Goal: Use online tool/utility: Use online tool/utility

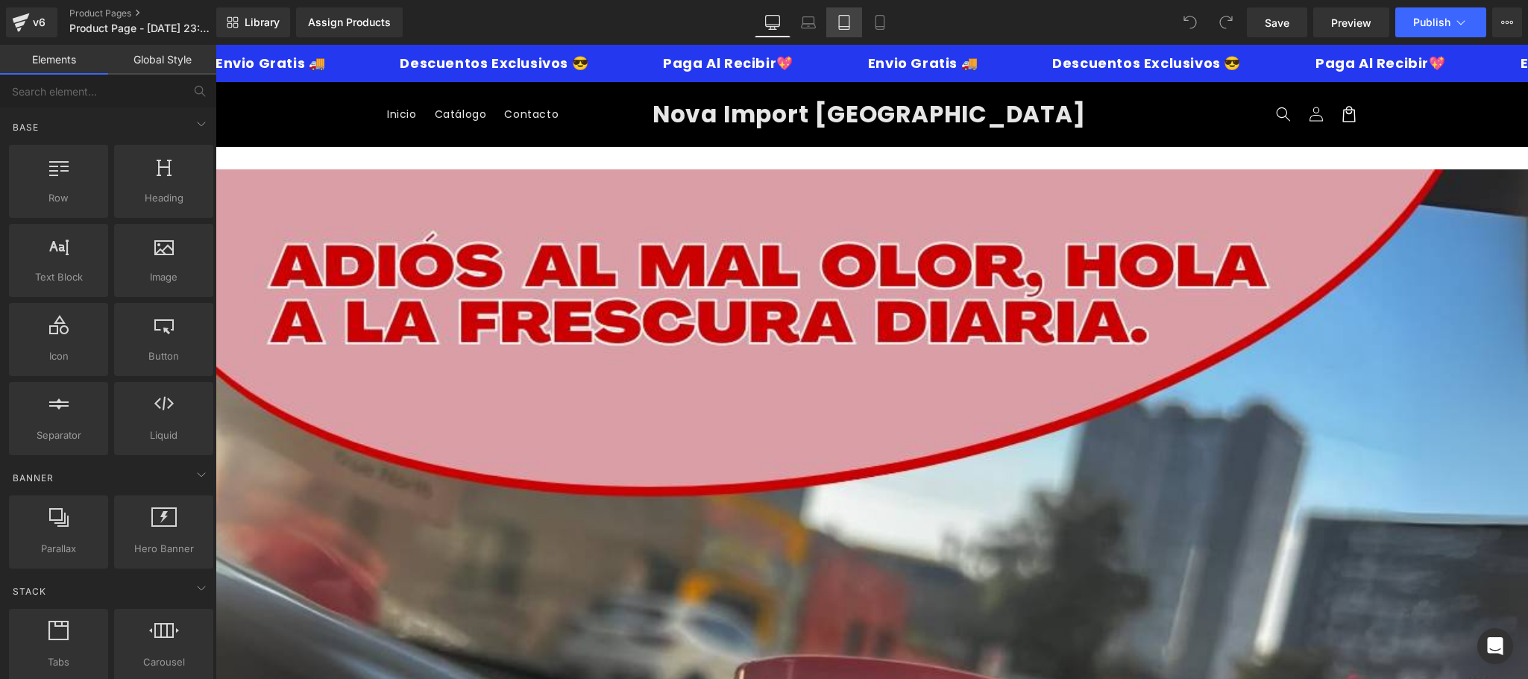
click at [860, 10] on link "Tablet" at bounding box center [844, 22] width 36 height 30
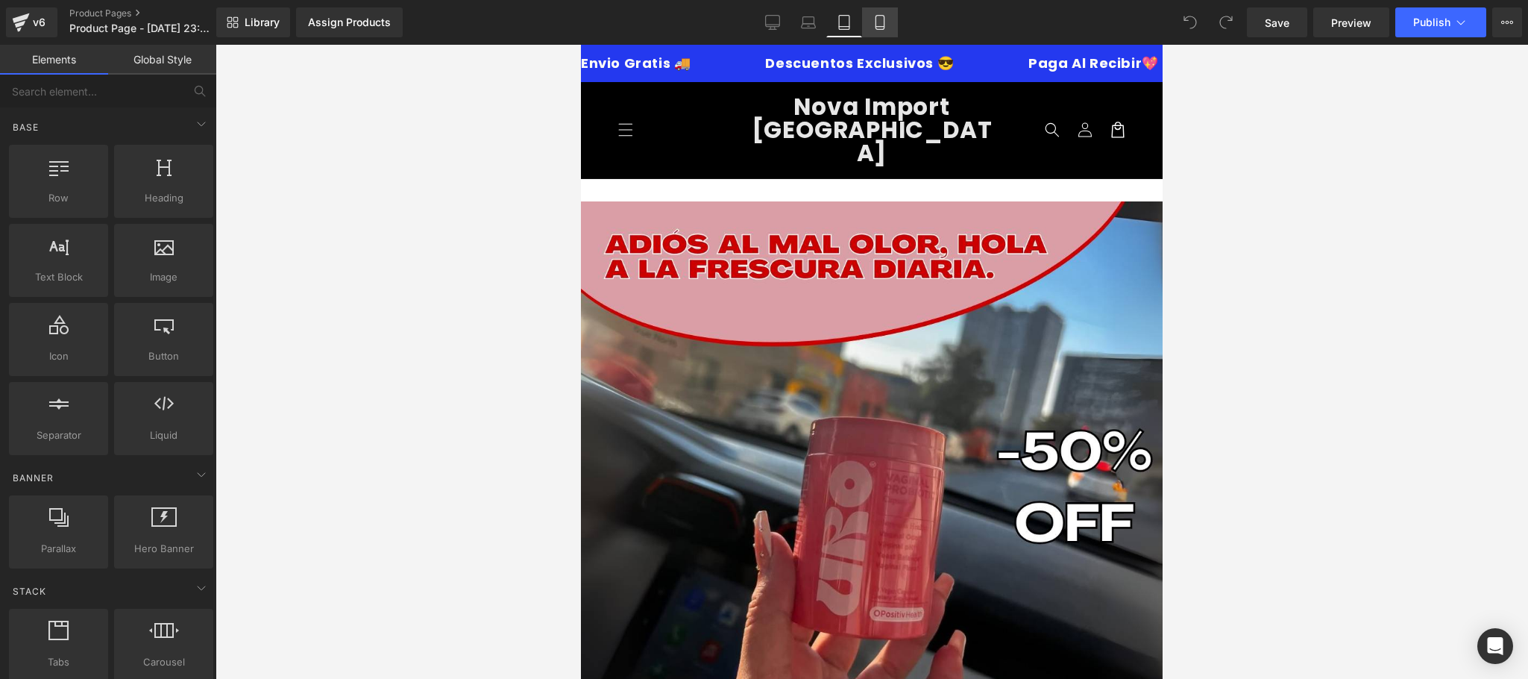
click at [879, 21] on icon at bounding box center [880, 22] width 15 height 15
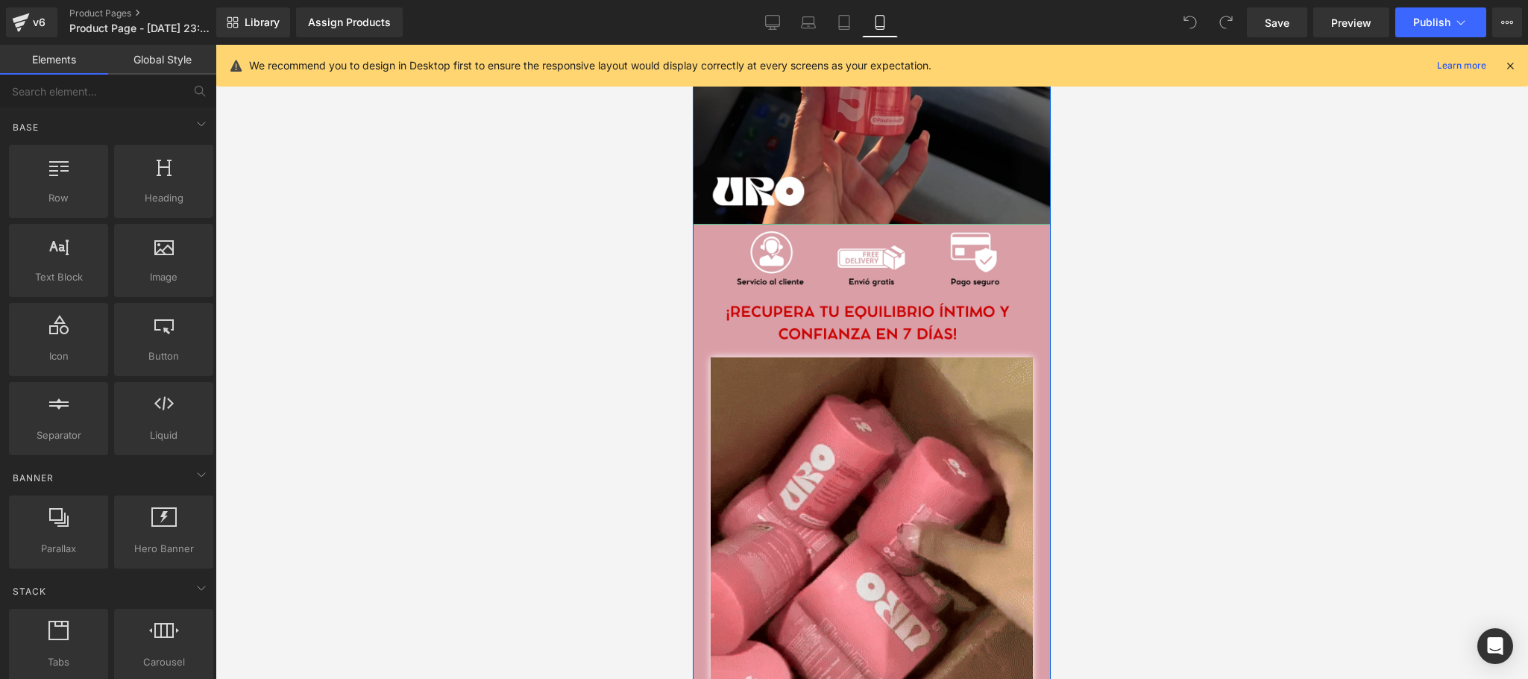
scroll to position [96, 0]
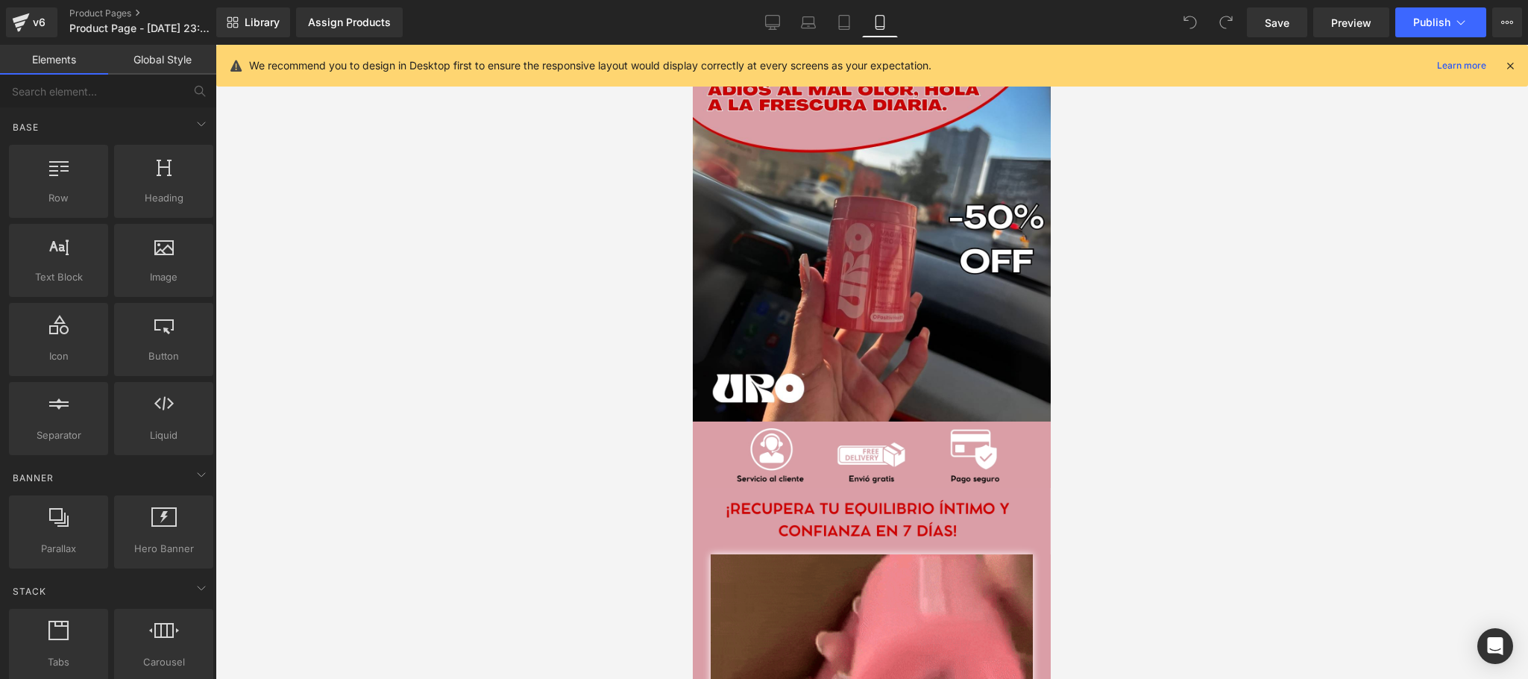
click at [1511, 69] on icon at bounding box center [1510, 65] width 13 height 13
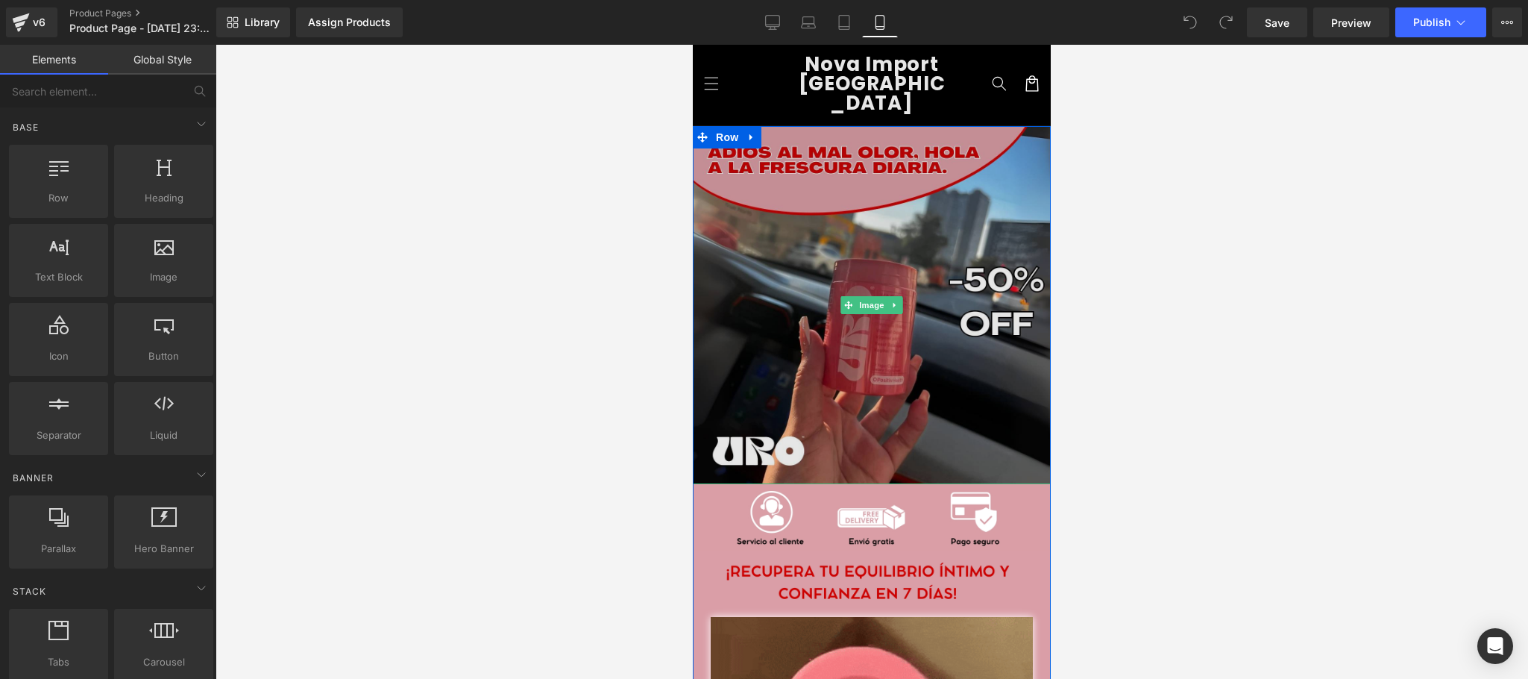
scroll to position [0, 0]
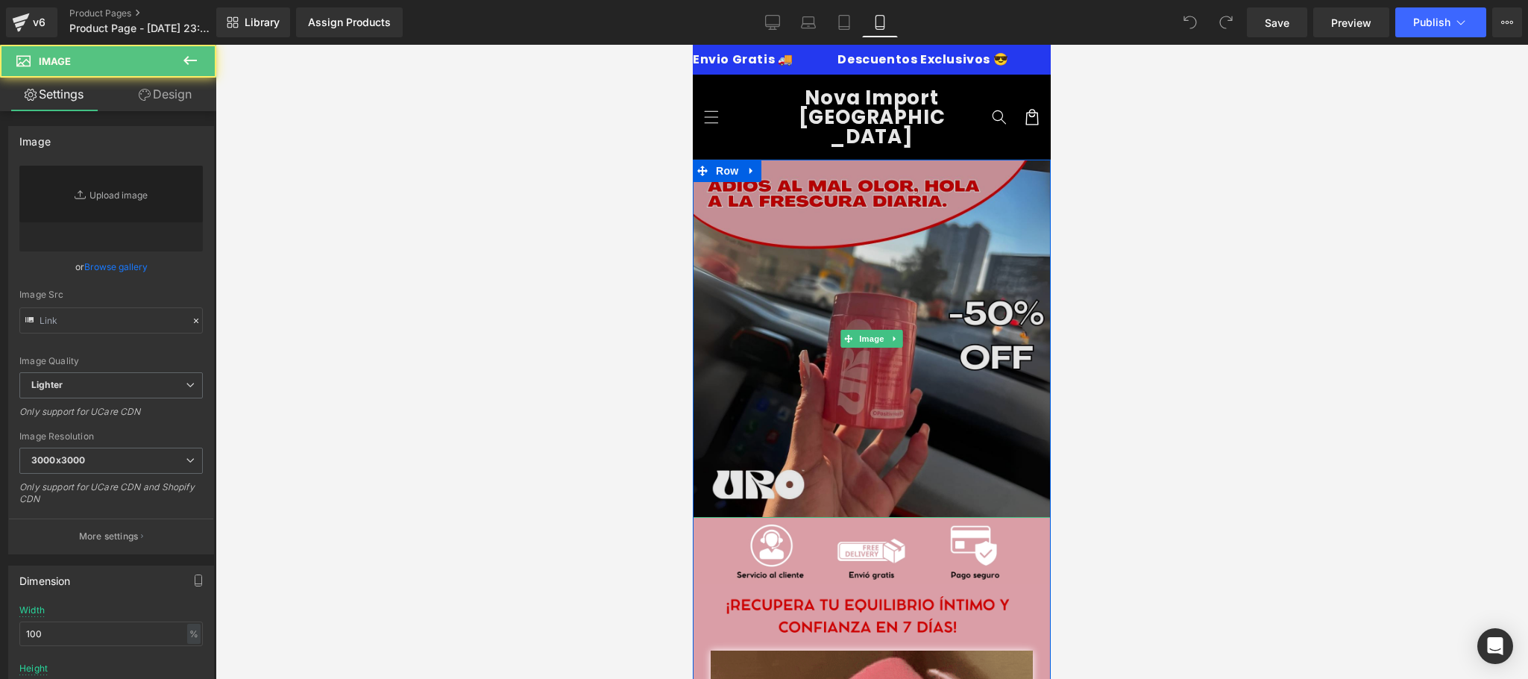
drag, startPoint x: 956, startPoint y: 356, endPoint x: 971, endPoint y: 352, distance: 15.4
click at [956, 354] on img at bounding box center [872, 339] width 358 height 358
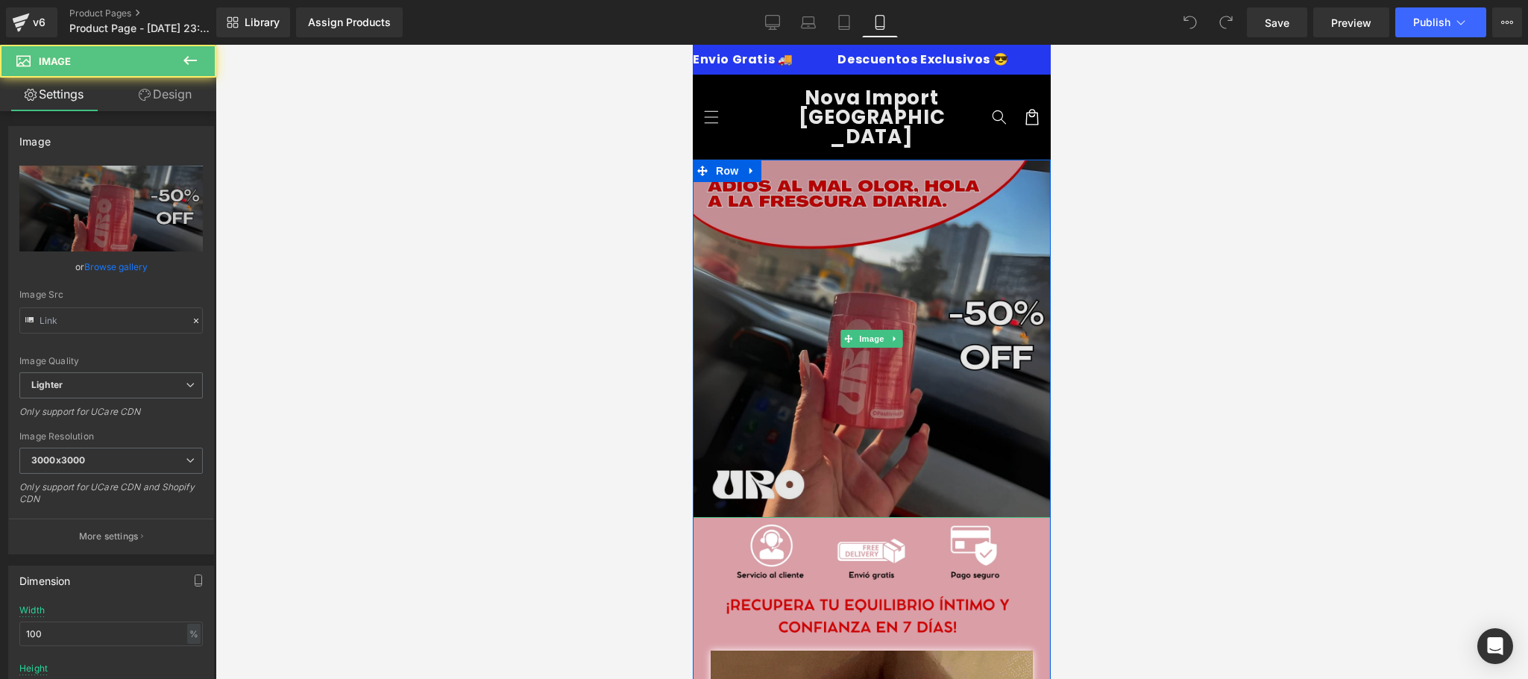
type input "https://ucarecdn.com/8a0e9195-0542-488c-9f66-4e2e60051737/-/format/auto/-/previ…"
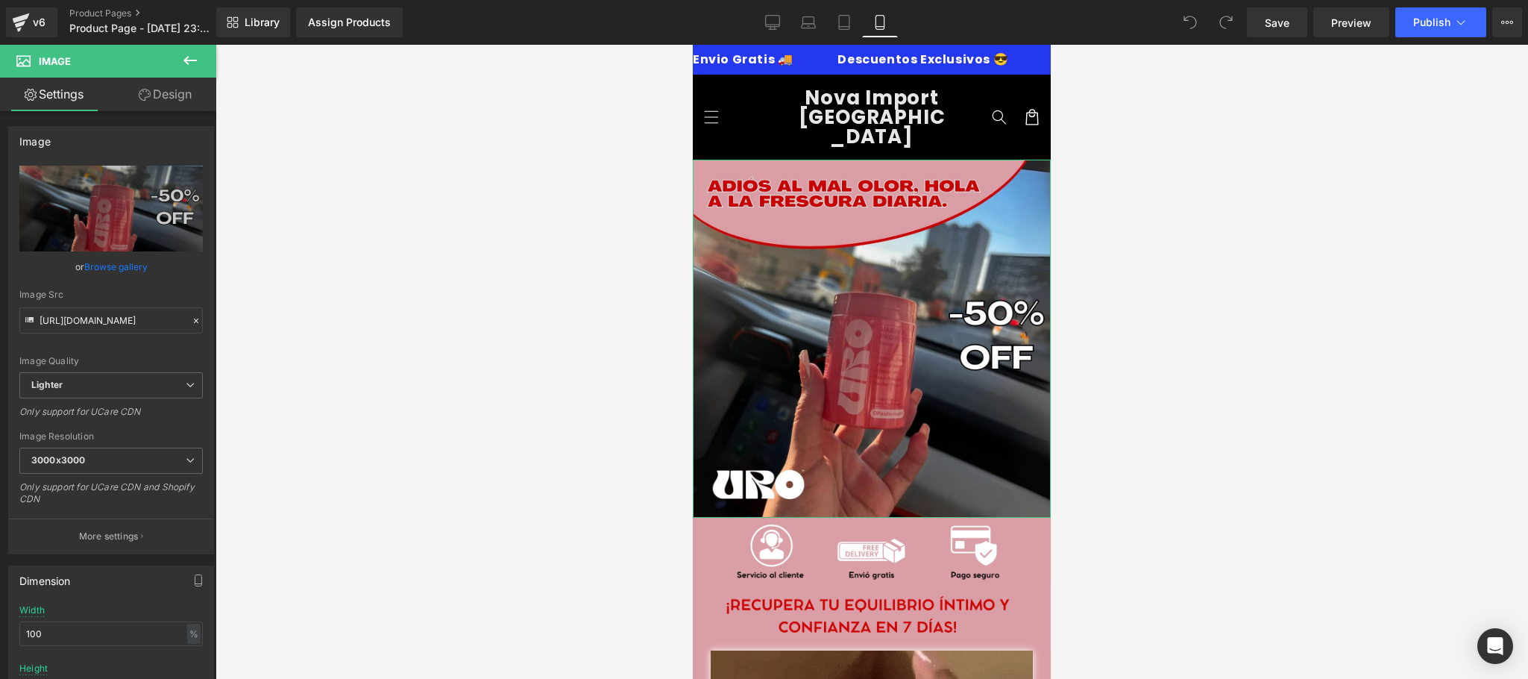
click at [180, 86] on link "Design" at bounding box center [165, 95] width 108 height 34
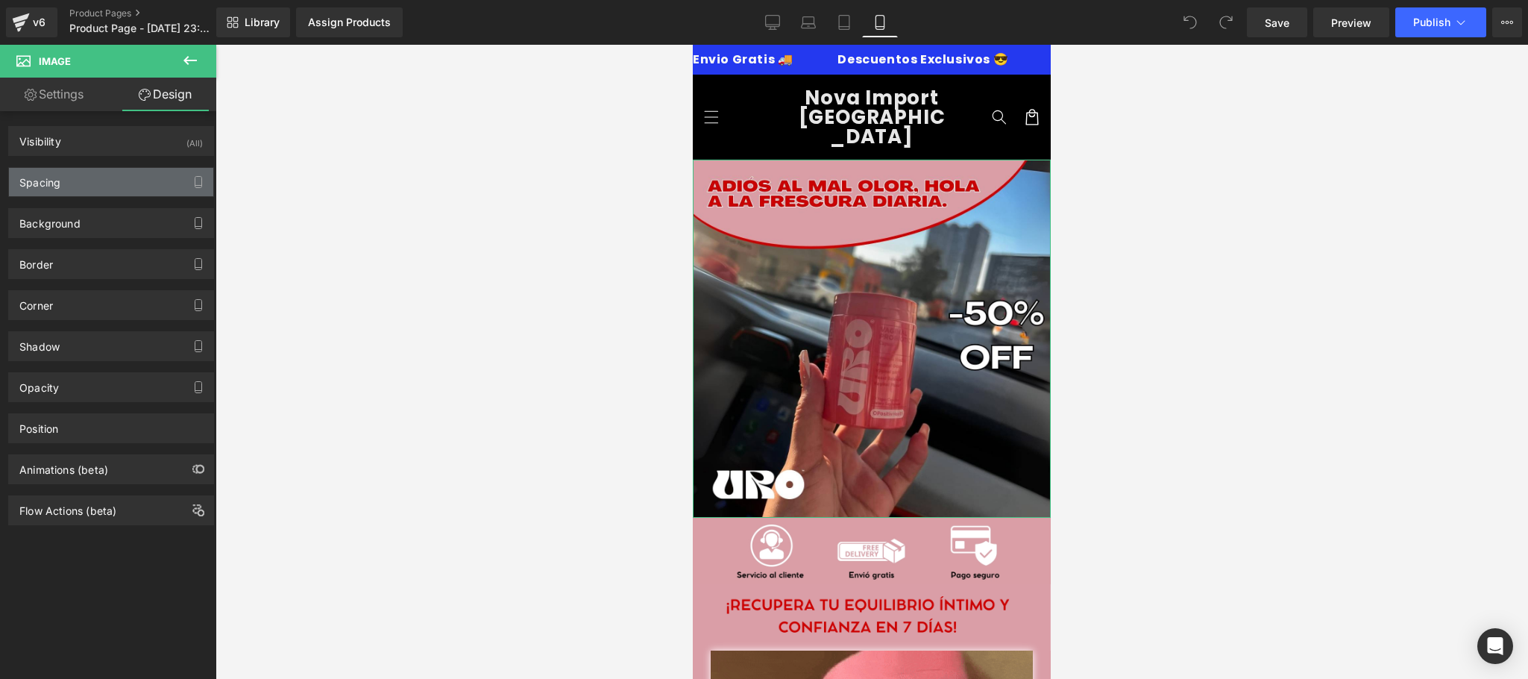
type input "0"
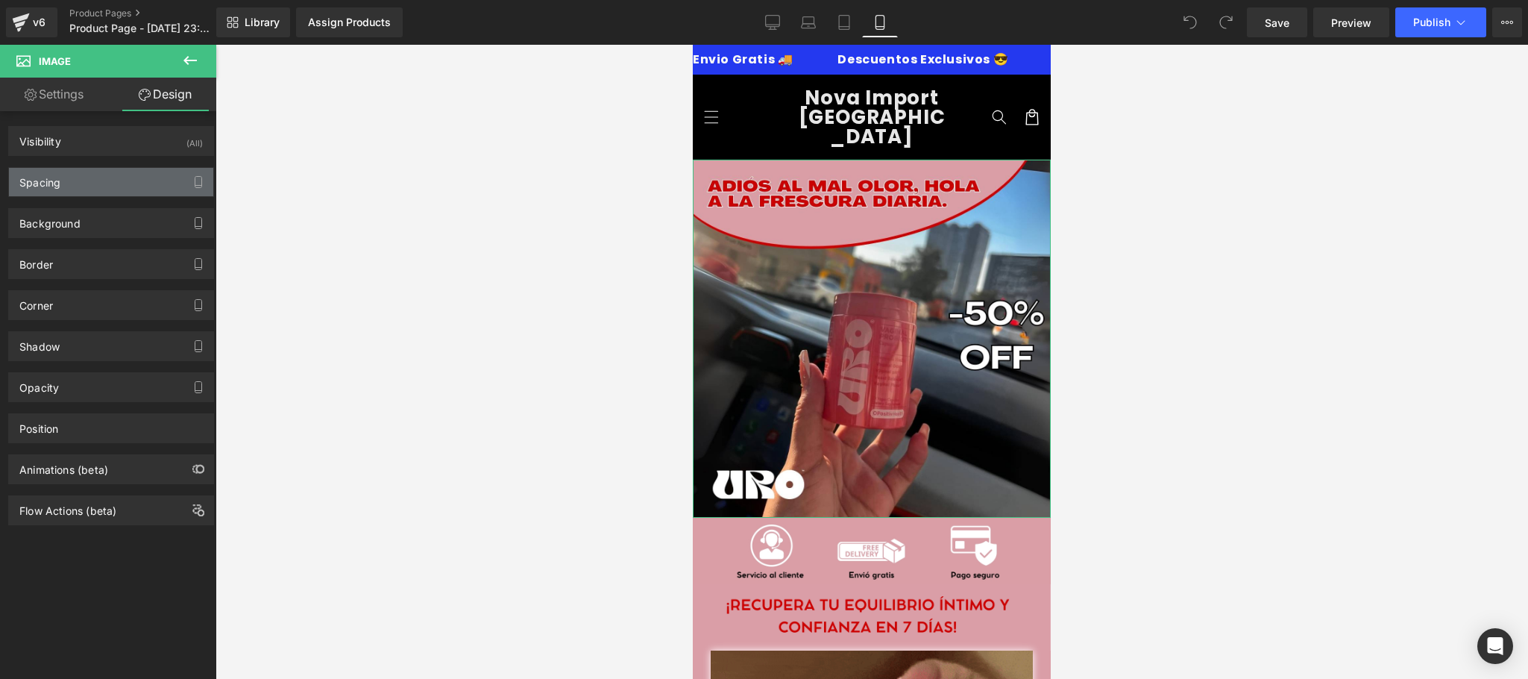
type input "0"
click at [123, 175] on div "Spacing" at bounding box center [111, 182] width 204 height 28
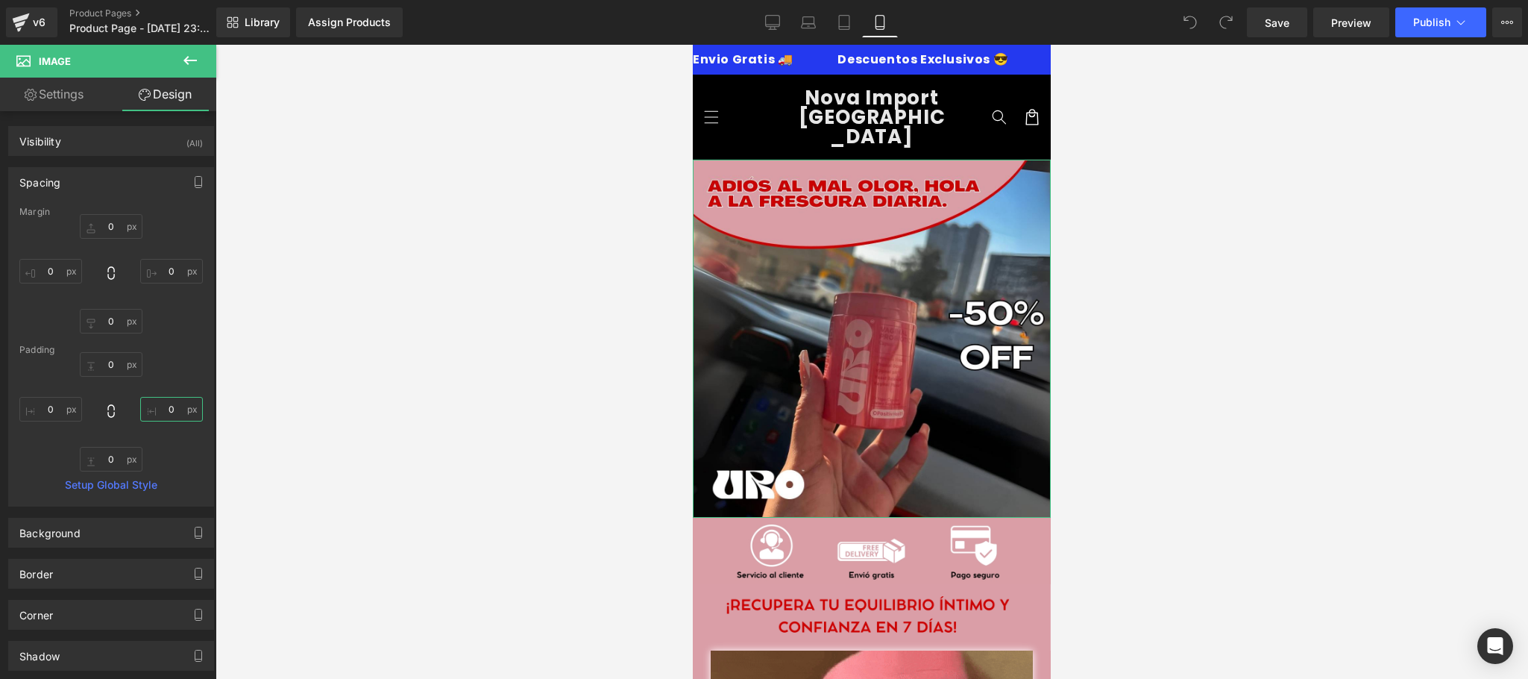
click at [166, 401] on input "0" at bounding box center [171, 409] width 63 height 25
type input "5"
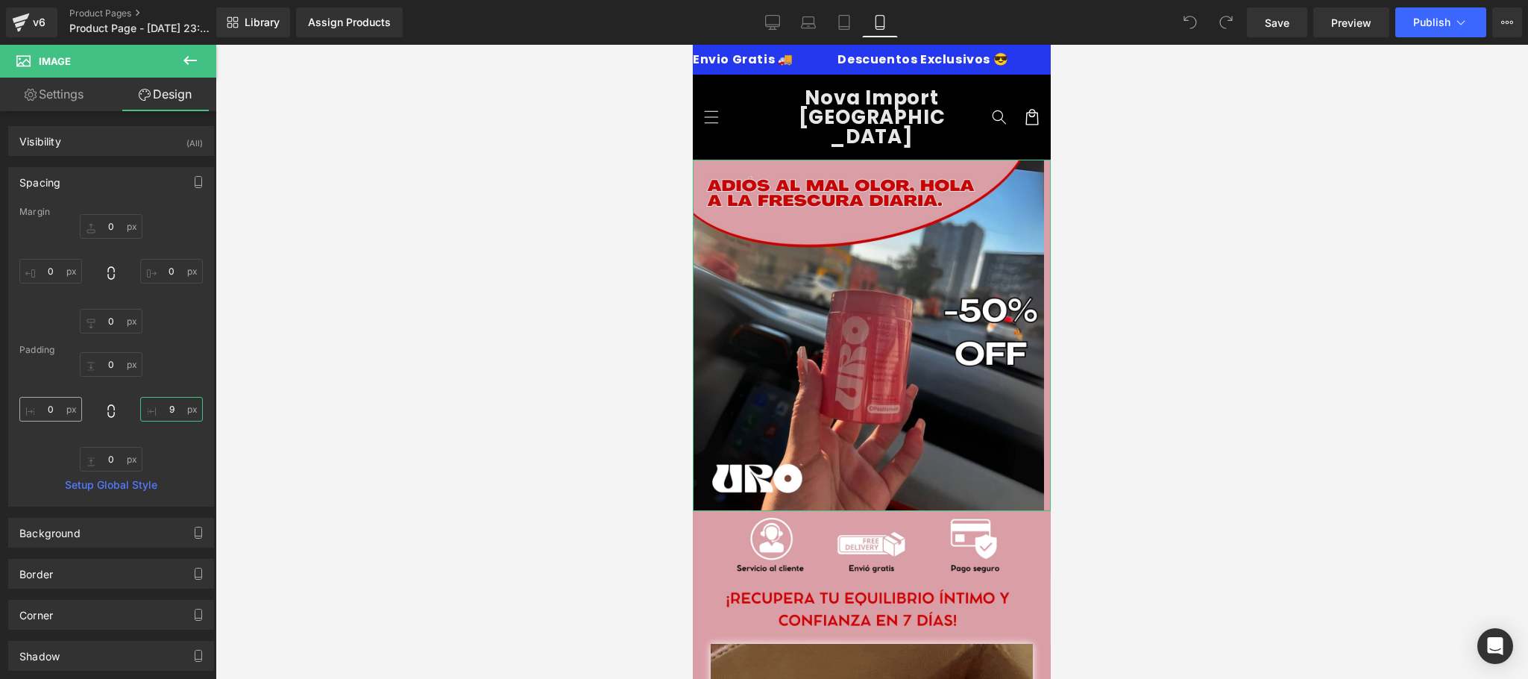
type input "9"
click at [49, 408] on input "0" at bounding box center [50, 409] width 63 height 25
type input "5"
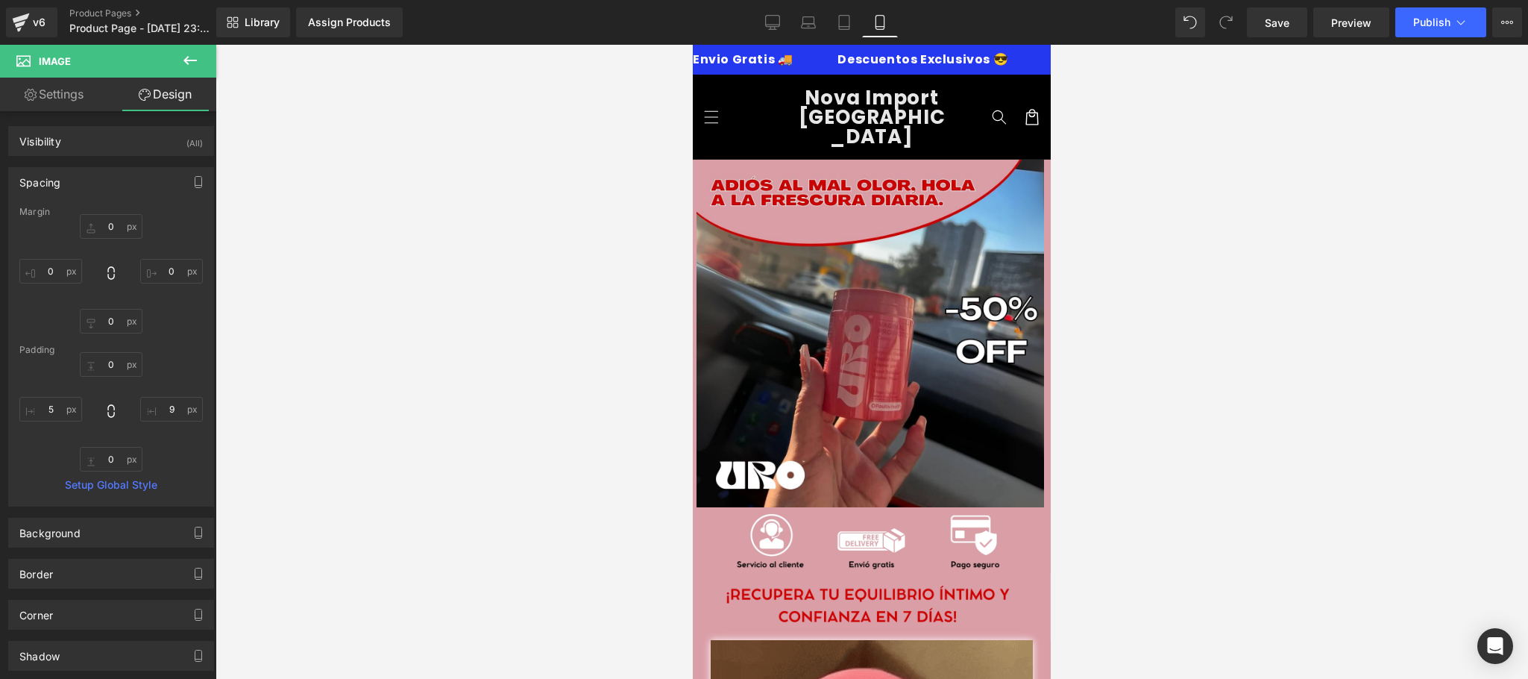
click at [1265, 154] on div at bounding box center [872, 362] width 1313 height 634
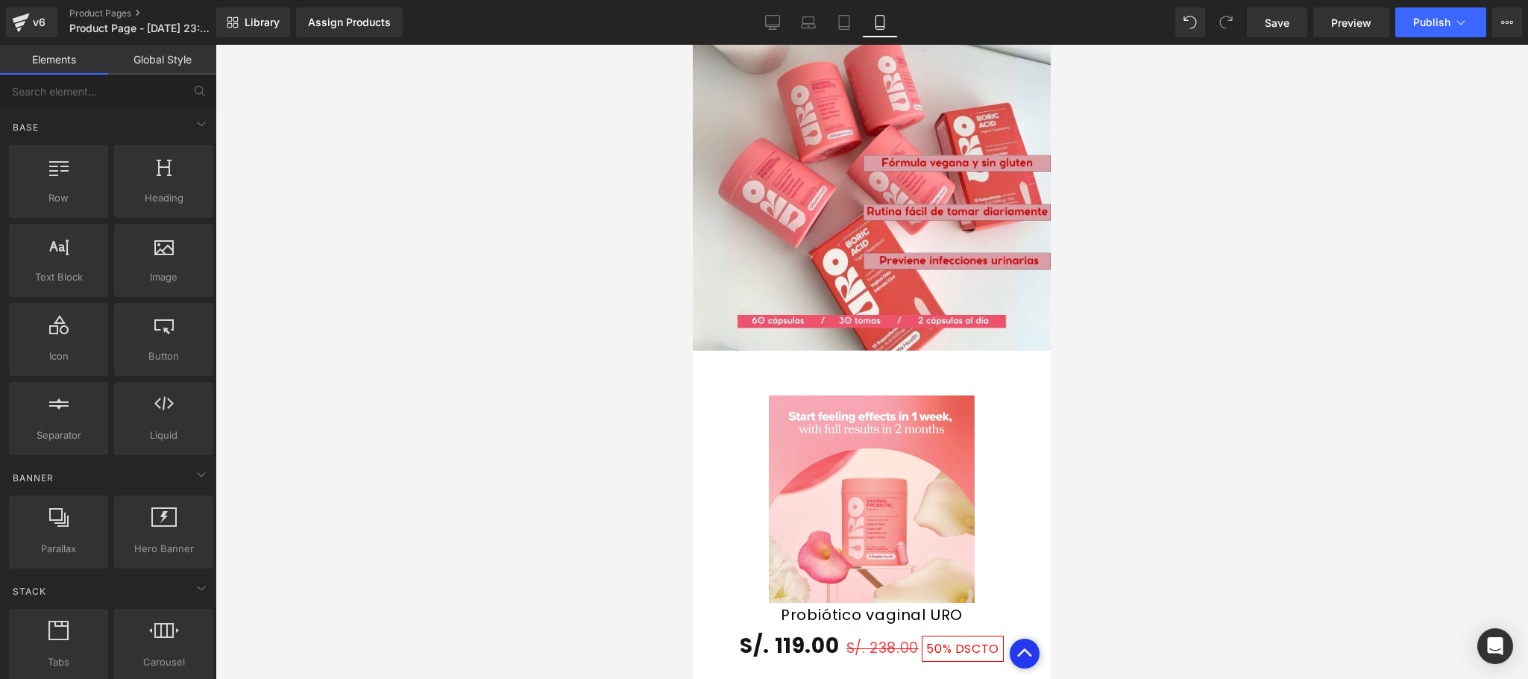
scroll to position [2929, 0]
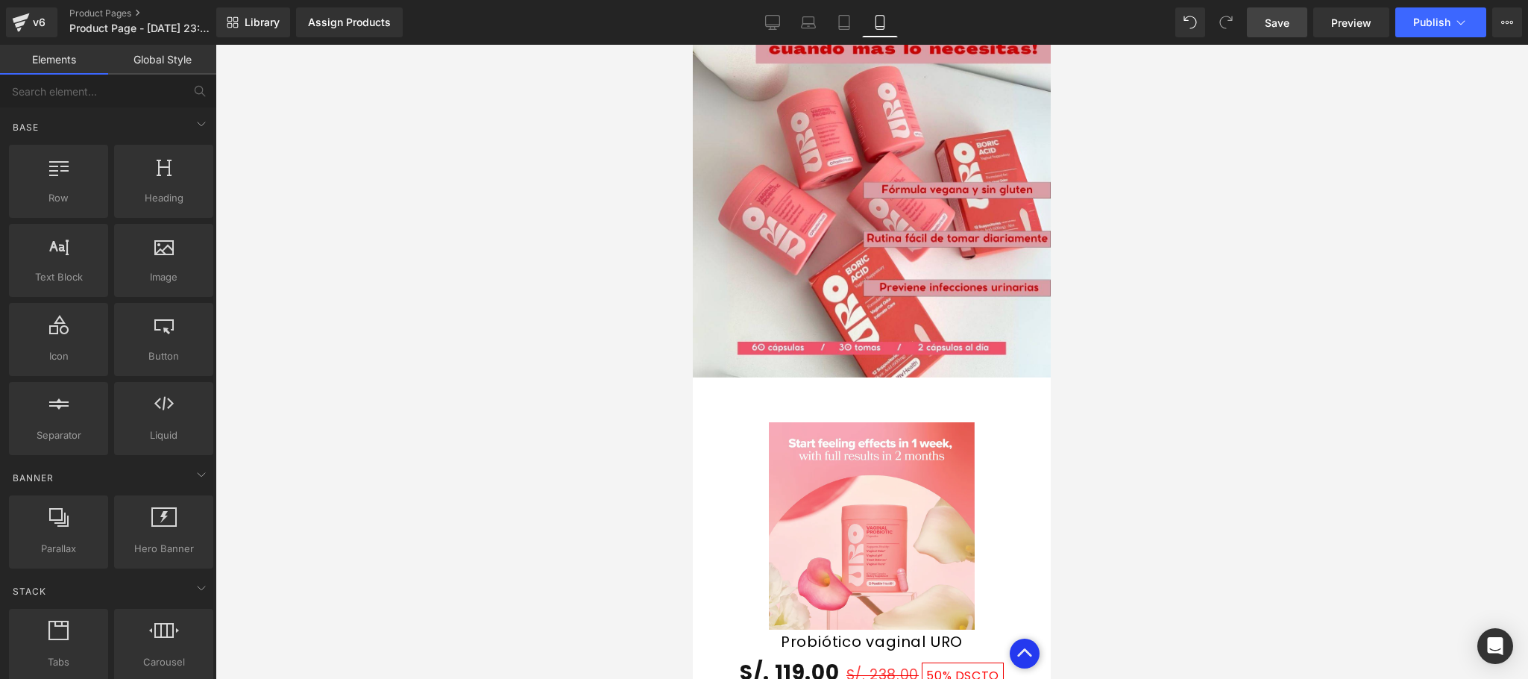
click at [1271, 12] on link "Save" at bounding box center [1277, 22] width 60 height 30
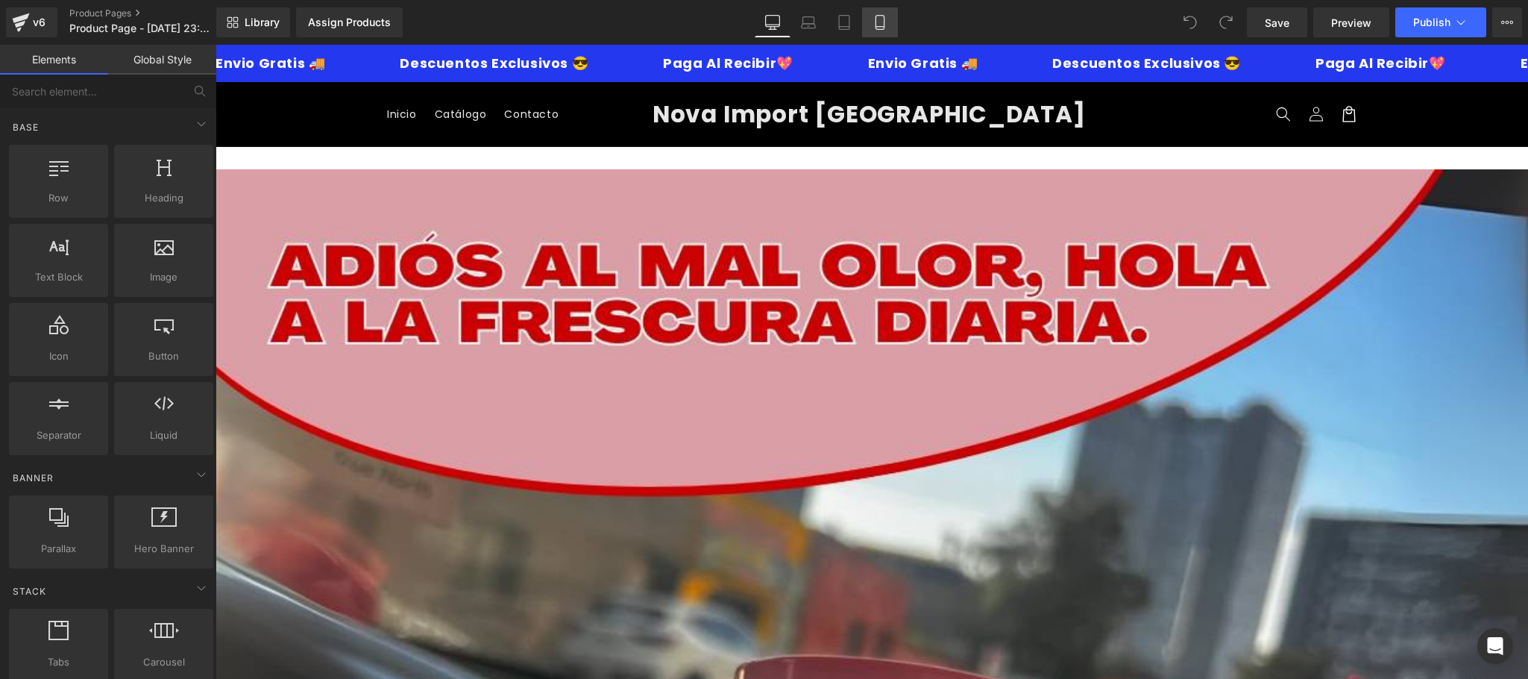
click at [882, 27] on icon at bounding box center [880, 22] width 15 height 15
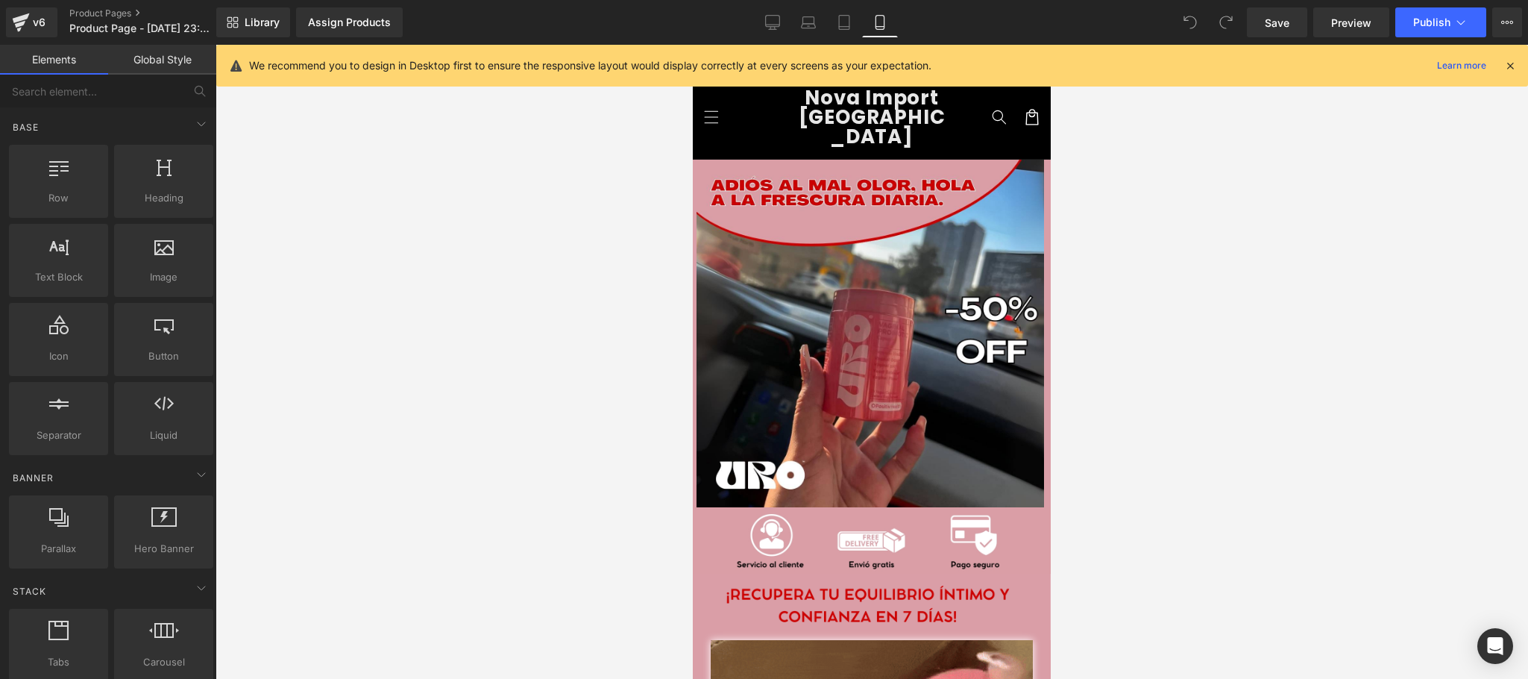
drag, startPoint x: 1511, startPoint y: 59, endPoint x: 1376, endPoint y: 133, distance: 153.9
click at [1510, 59] on icon at bounding box center [1510, 65] width 13 height 13
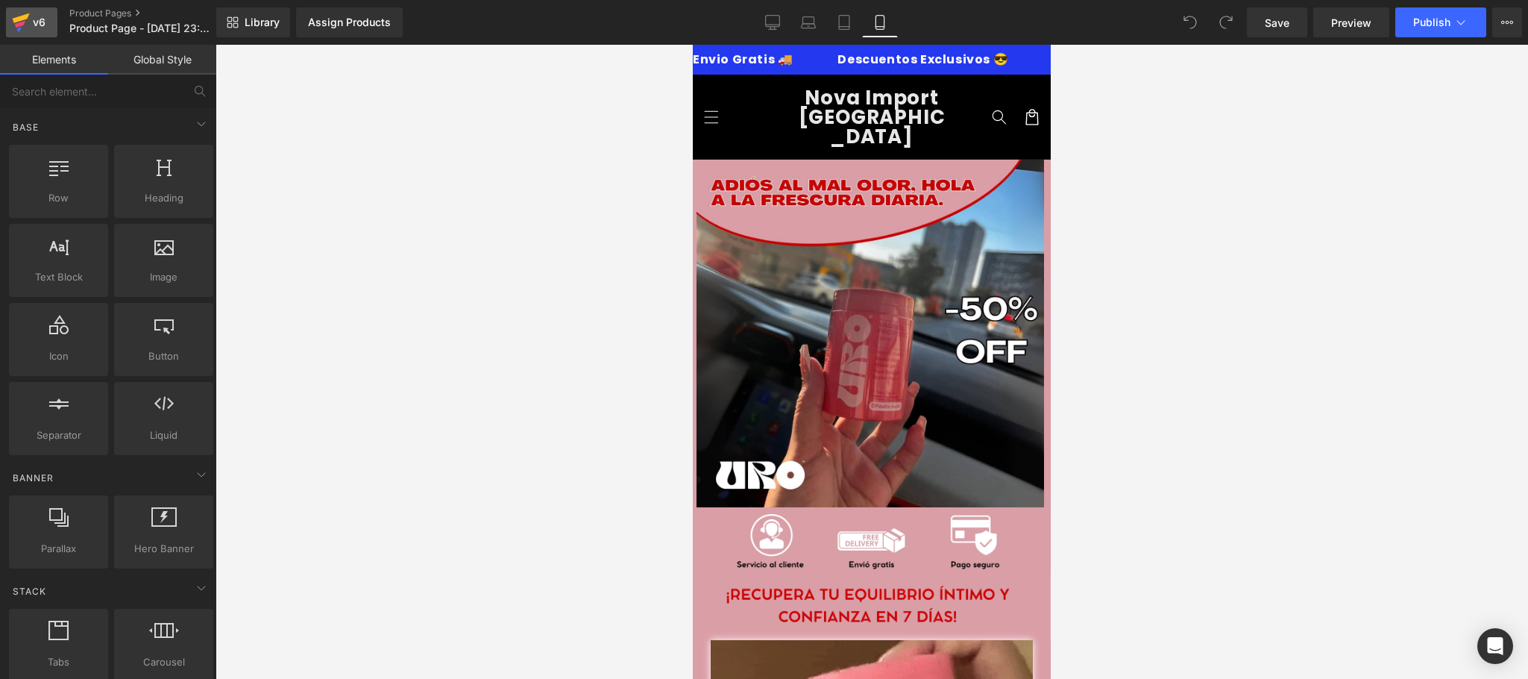
click at [36, 31] on div "v6" at bounding box center [39, 22] width 19 height 19
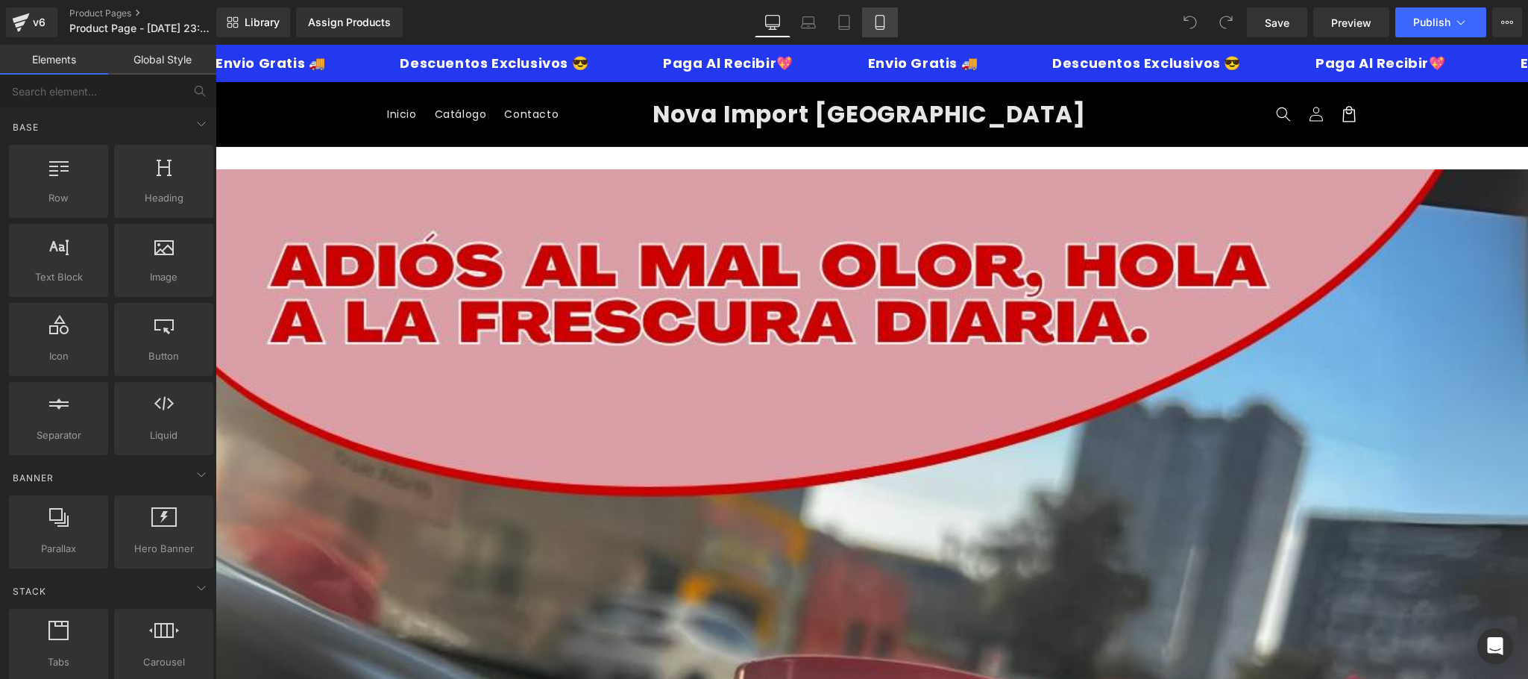
click at [887, 23] on link "Mobile" at bounding box center [880, 22] width 36 height 30
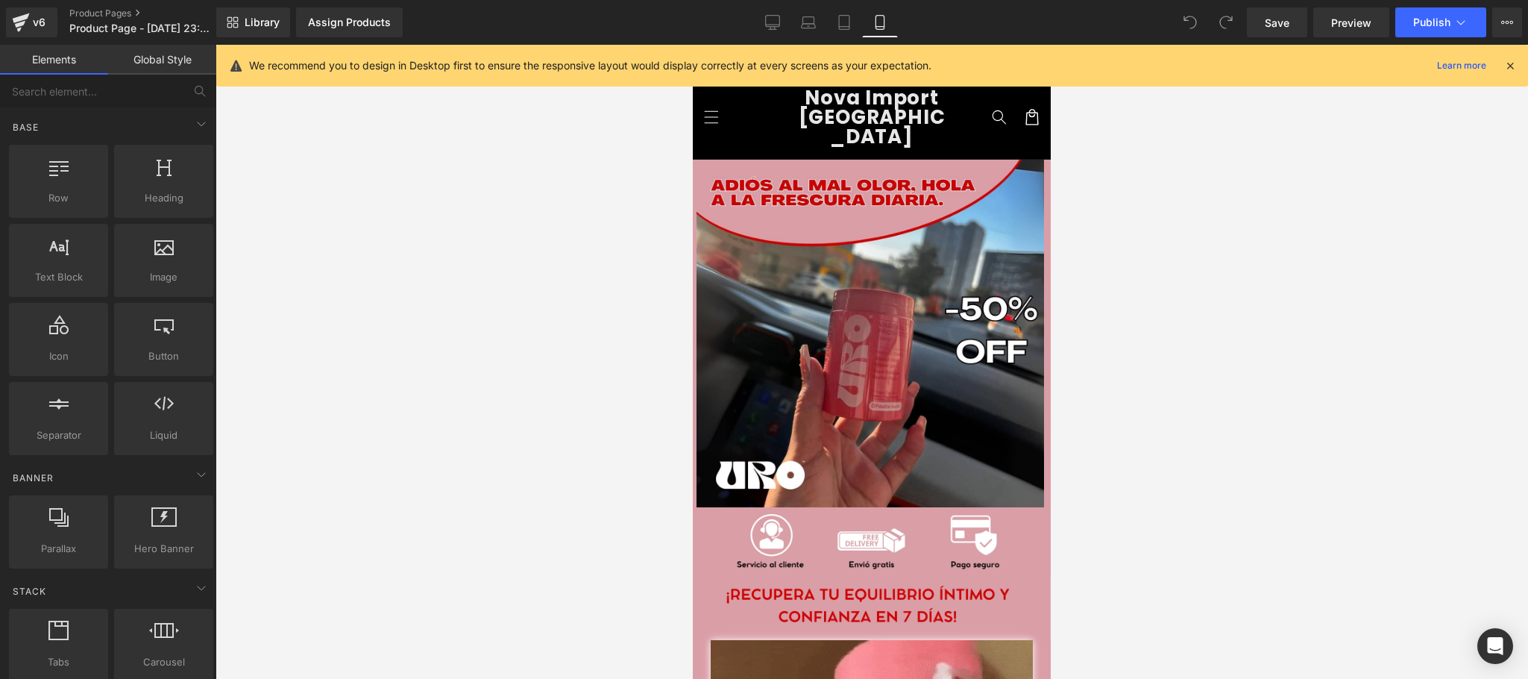
click at [1510, 60] on icon at bounding box center [1510, 65] width 13 height 13
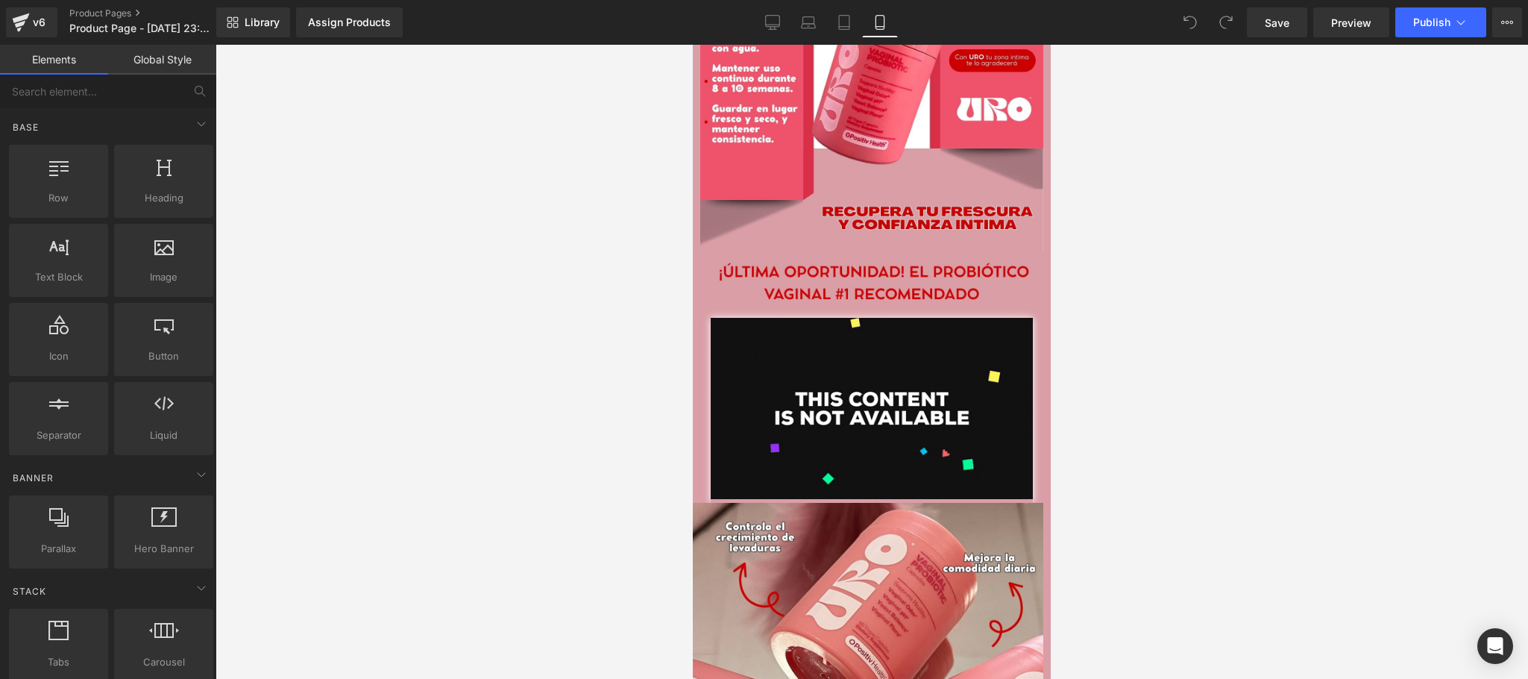
scroll to position [1887, 0]
